Goal: Information Seeking & Learning: Learn about a topic

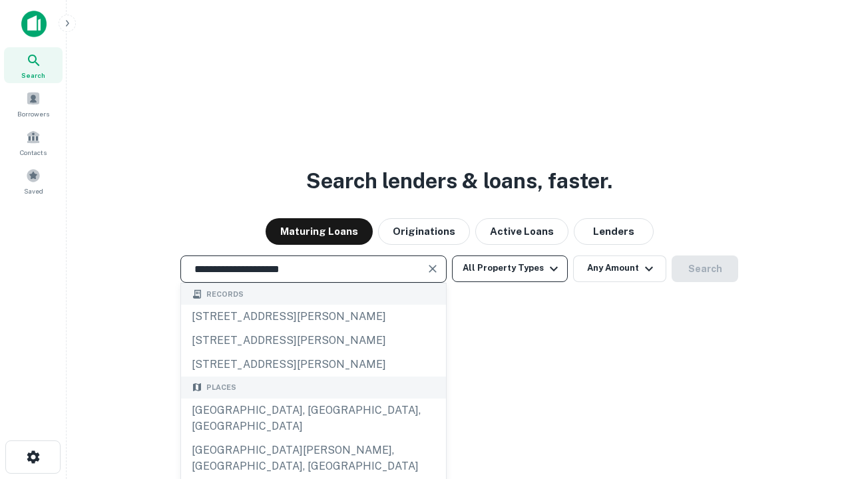
click at [510, 268] on button "All Property Types" at bounding box center [510, 268] width 116 height 27
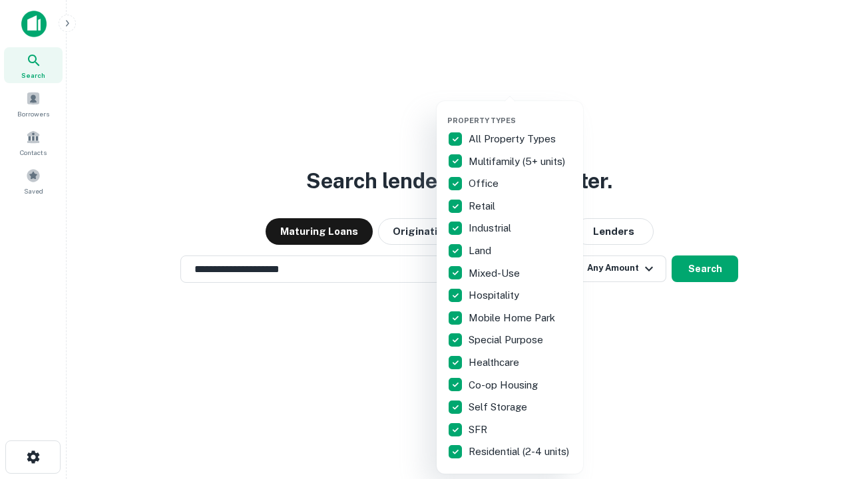
type input "**********"
click at [520, 112] on button "button" at bounding box center [520, 112] width 146 height 1
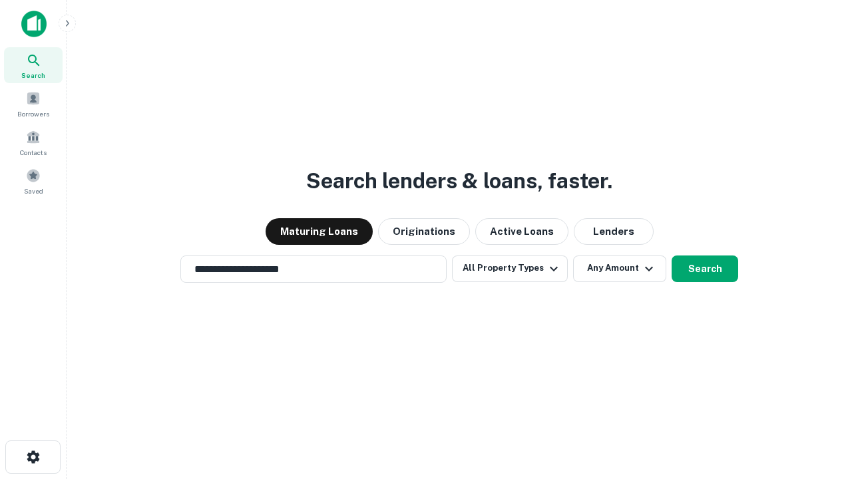
scroll to position [21, 0]
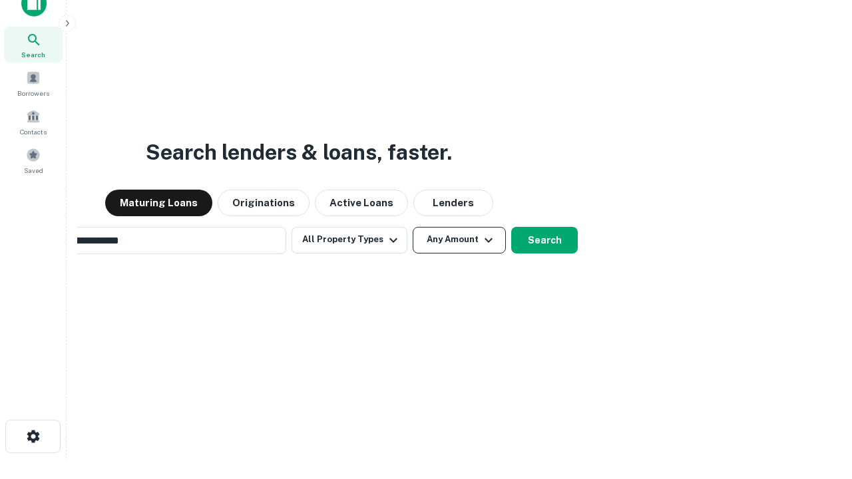
click at [412, 227] on button "Any Amount" at bounding box center [458, 240] width 93 height 27
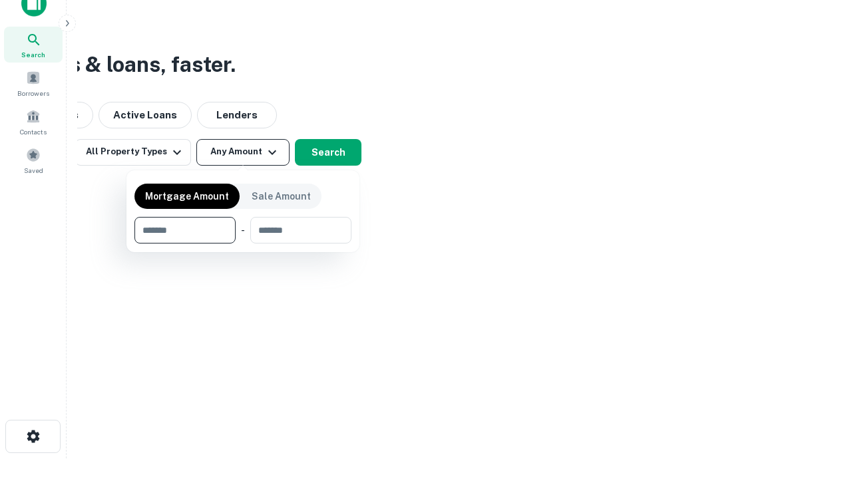
scroll to position [21, 0]
type input "*******"
click at [243, 243] on button "button" at bounding box center [242, 243] width 217 height 1
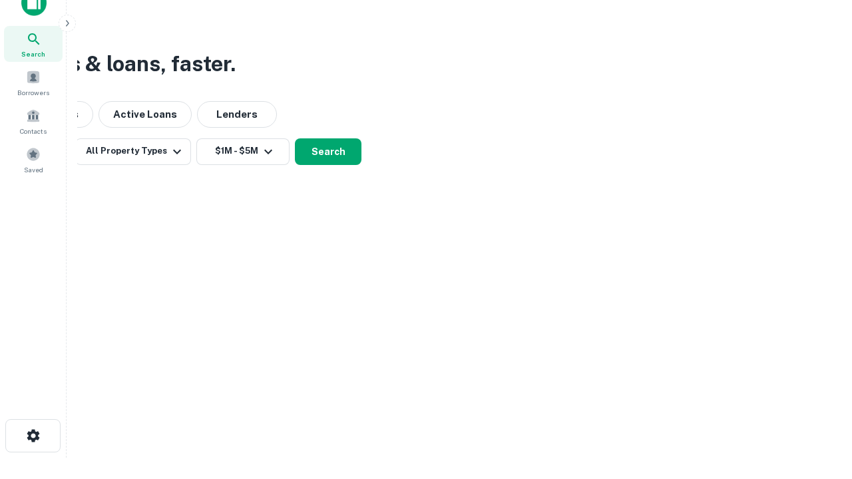
scroll to position [0, 0]
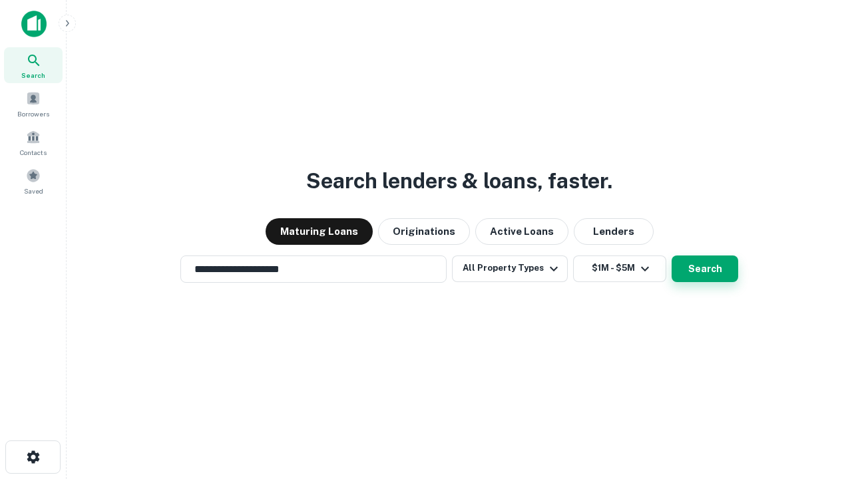
click at [671, 255] on button "Search" at bounding box center [704, 268] width 67 height 27
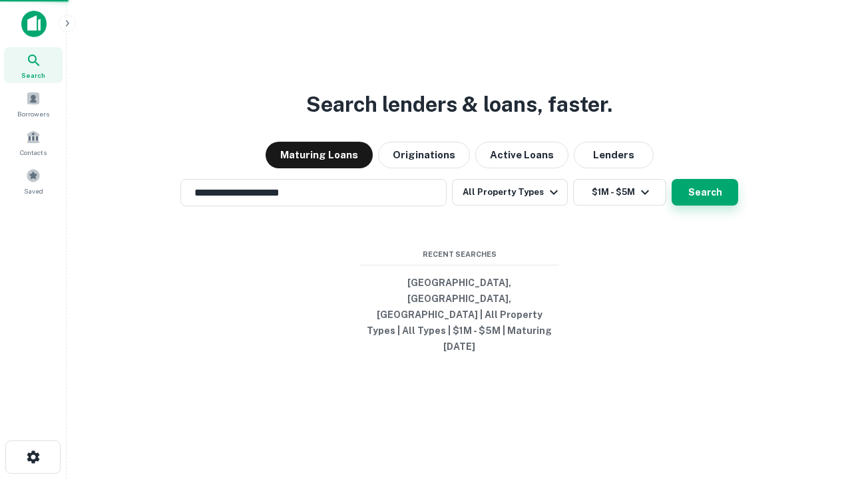
scroll to position [0, 245]
